Goal: Task Accomplishment & Management: Complete application form

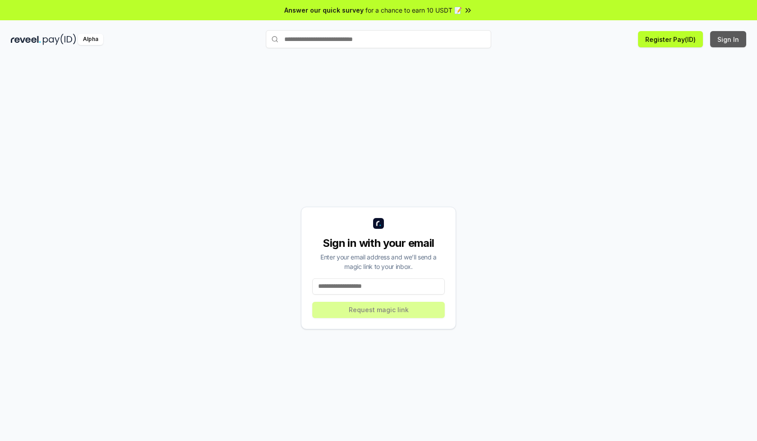
click at [729, 39] on button "Sign In" at bounding box center [729, 39] width 36 height 16
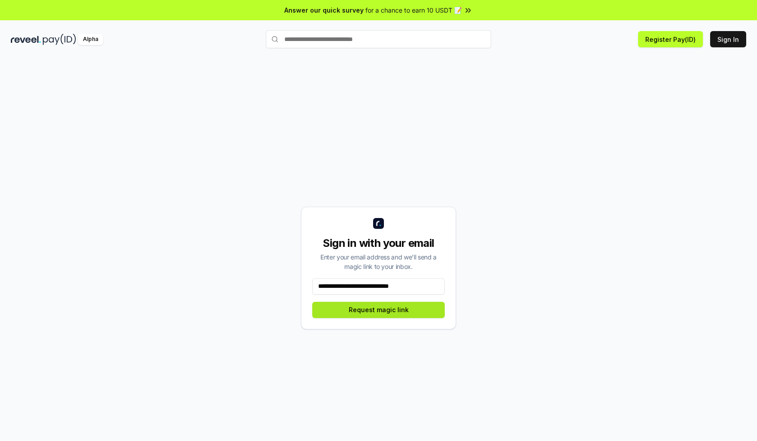
type input "**********"
click at [379, 310] on button "Request magic link" at bounding box center [378, 310] width 133 height 16
